Goal: Task Accomplishment & Management: Manage account settings

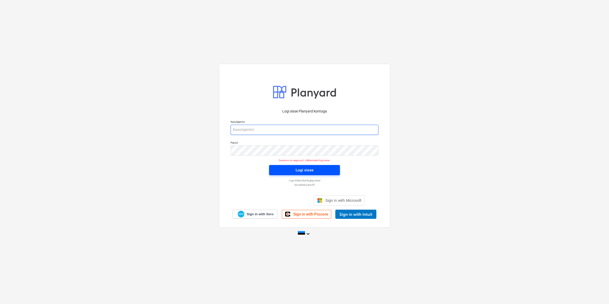
type input "[EMAIL_ADDRESS][DOMAIN_NAME]"
click at [287, 168] on span "Logi sisse" at bounding box center [304, 170] width 59 height 7
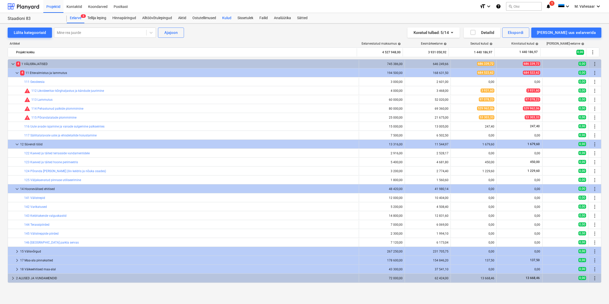
click at [227, 17] on div "Kulud" at bounding box center [226, 18] width 15 height 10
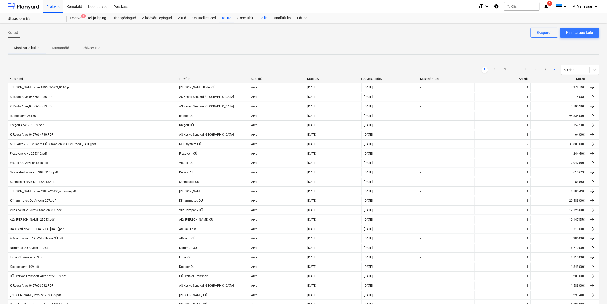
click at [264, 20] on div "Failid" at bounding box center [263, 18] width 15 height 10
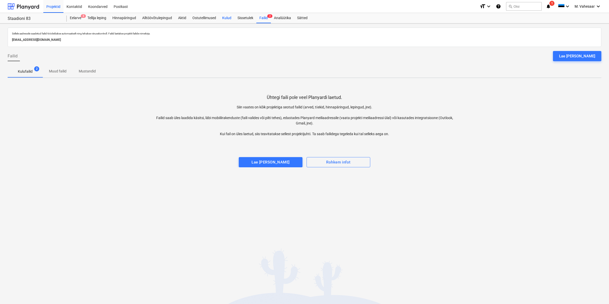
click at [228, 16] on div "Kulud" at bounding box center [226, 18] width 15 height 10
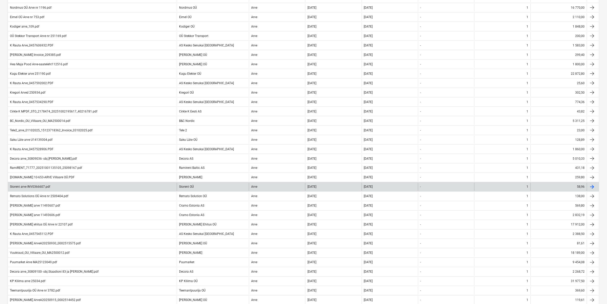
scroll to position [255, 0]
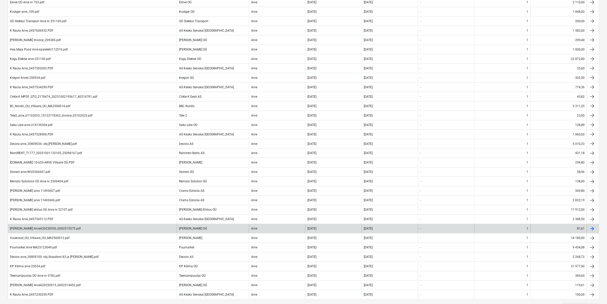
click at [23, 229] on div "[PERSON_NAME] ArveA20250930_0002515575.pdf" at bounding box center [45, 229] width 71 height 4
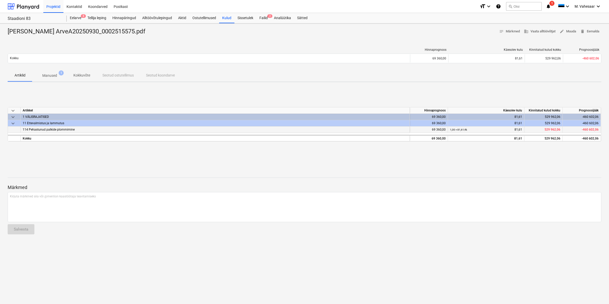
click at [68, 130] on span "114 Pehastunud palkide plommimine" at bounding box center [49, 130] width 52 height 4
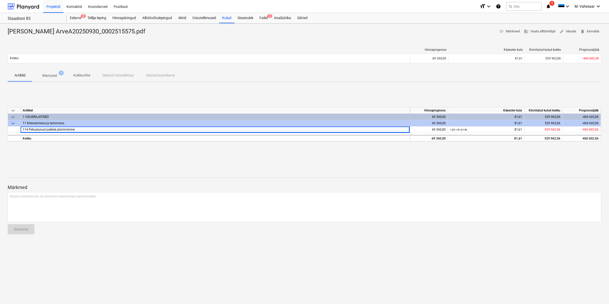
click at [48, 78] on p "Manused" at bounding box center [49, 75] width 15 height 5
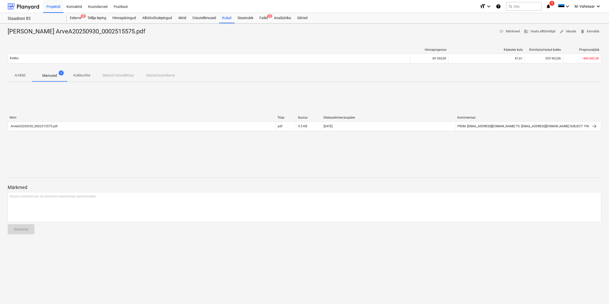
click at [48, 78] on p "Manused" at bounding box center [49, 75] width 15 height 5
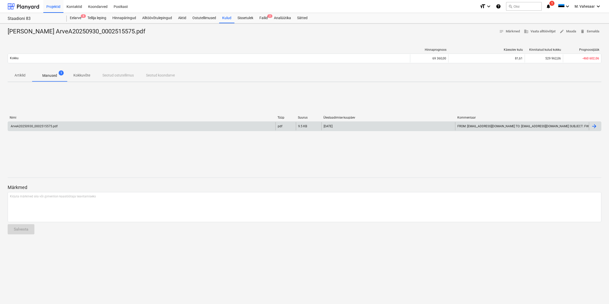
click at [41, 124] on div "ArveA20250930_0002515575.pdf" at bounding box center [34, 126] width 48 height 4
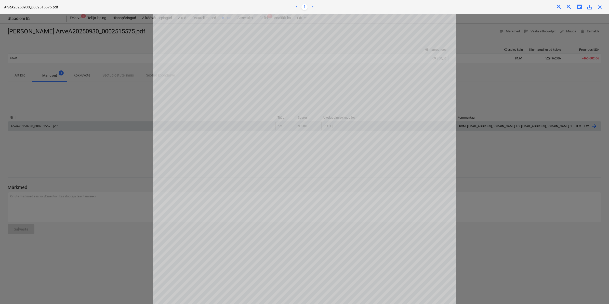
click at [601, 6] on span "close" at bounding box center [599, 7] width 6 height 6
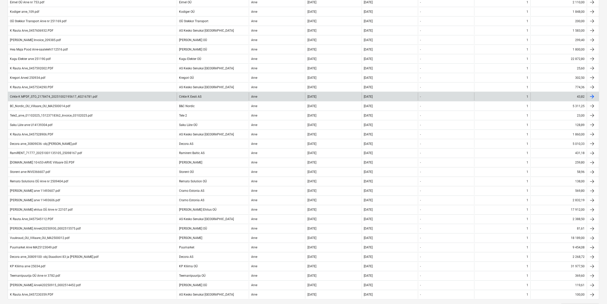
scroll to position [281, 0]
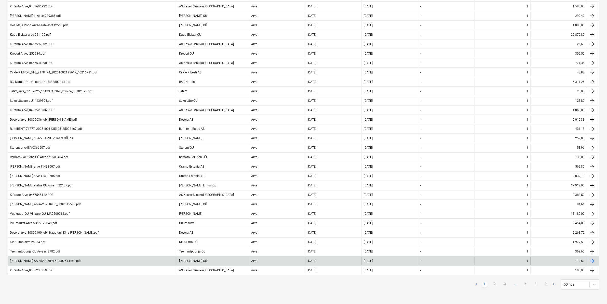
click at [51, 256] on div "[PERSON_NAME] ArveA20250915_0002514452.pdf [PERSON_NAME] OÜ Arve [DATE] [DATE] …" at bounding box center [304, 260] width 592 height 9
click at [591, 259] on div at bounding box center [592, 261] width 6 height 6
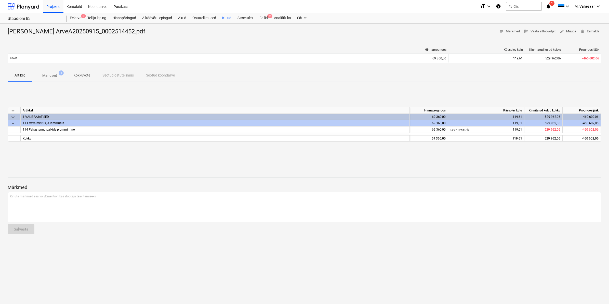
click at [569, 33] on span "edit Muuda" at bounding box center [567, 32] width 17 height 6
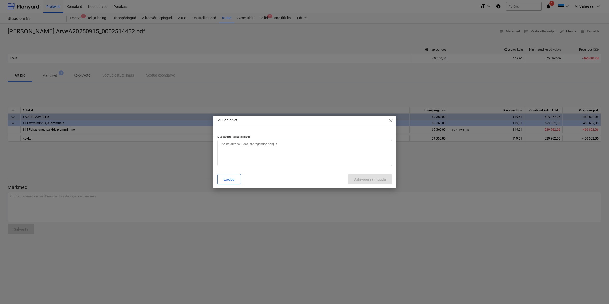
type textarea "x"
click at [325, 146] on textarea at bounding box center [304, 153] width 174 height 26
type textarea "V"
type textarea "x"
type textarea "Va"
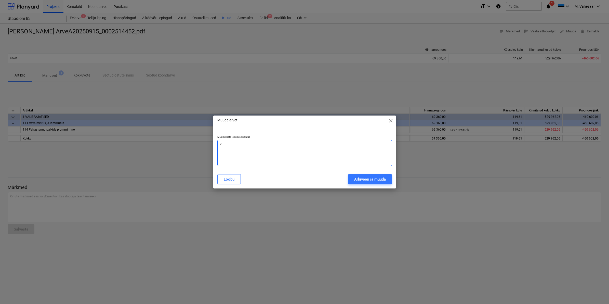
type textarea "x"
type textarea "Val"
type textarea "x"
type textarea "Vale"
type textarea "x"
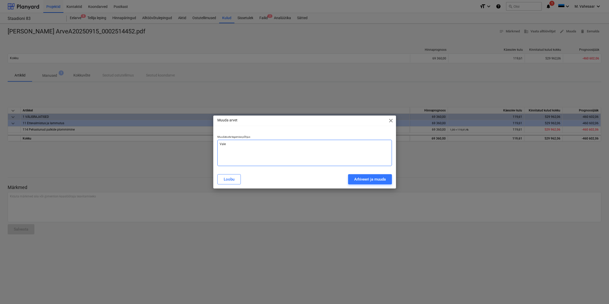
type textarea "Vale"
type textarea "x"
type textarea "Vale s"
type textarea "x"
type textarea "Vale su"
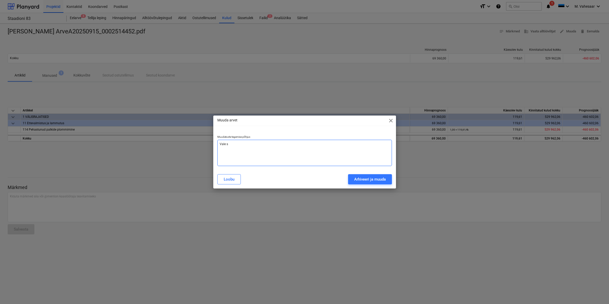
type textarea "x"
type textarea "Vale sum"
type textarea "x"
type textarea "Vale summ"
type textarea "x"
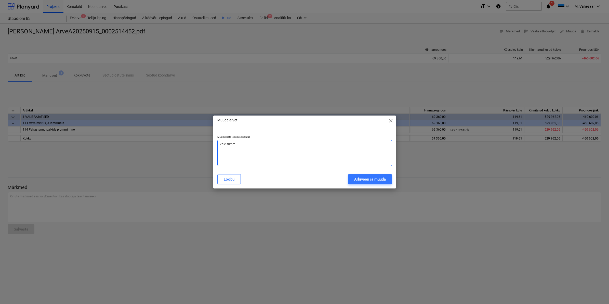
type textarea "Vale summa"
type textarea "x"
type textarea "Vale summa"
click at [369, 176] on div "Arhiveeri ja muuda" at bounding box center [370, 179] width 32 height 7
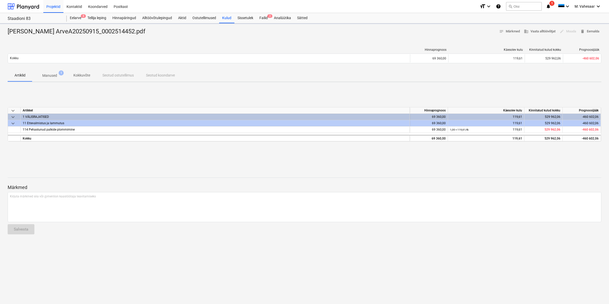
type textarea "x"
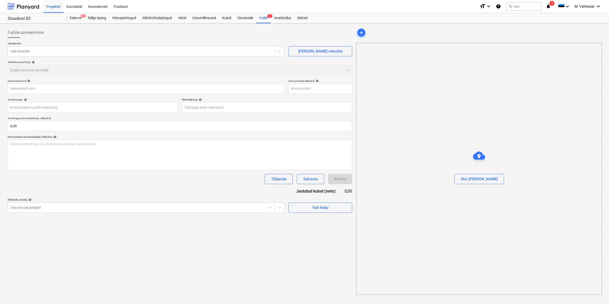
type input "[PERSON_NAME] ArveA20250915_0002514452.pdf"
type input "[DATE]"
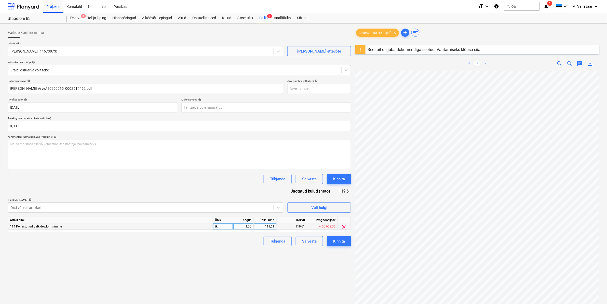
click at [264, 227] on div "119,61" at bounding box center [265, 226] width 19 height 6
type input "81,61"
click at [208, 259] on div "Failide konteerimine Vali ettevõte [PERSON_NAME] OÜ (11673073) [PERSON_NAME] uu…" at bounding box center [179, 193] width 347 height 336
click at [343, 242] on div "Kinnita" at bounding box center [339, 241] width 12 height 7
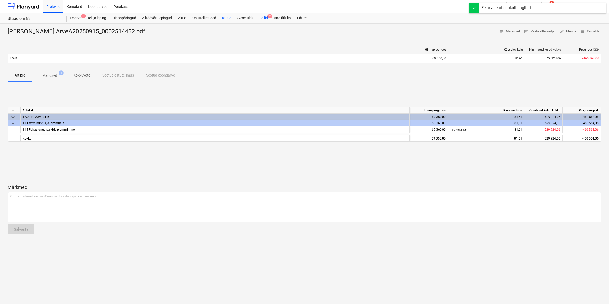
click at [268, 19] on div "Failid 2" at bounding box center [263, 18] width 15 height 10
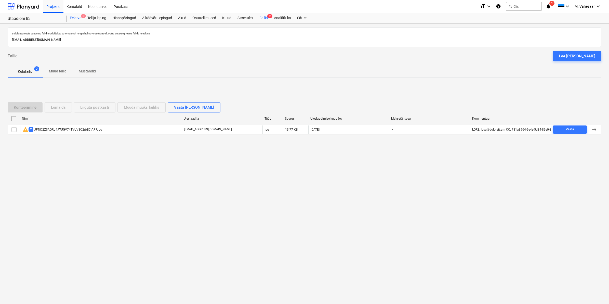
click at [77, 19] on div "Eelarve 8" at bounding box center [76, 18] width 18 height 10
